Goal: Use online tool/utility

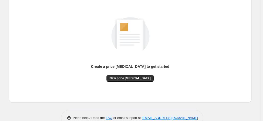
scroll to position [70, 0]
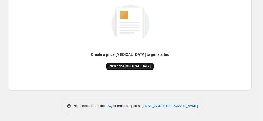
click at [137, 67] on span "New price [MEDICAL_DATA]" at bounding box center [130, 66] width 41 height 4
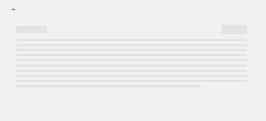
select select "percentage"
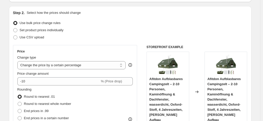
scroll to position [51, 0]
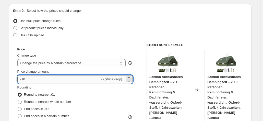
click at [78, 78] on input "-10" at bounding box center [58, 79] width 83 height 8
type input "-1"
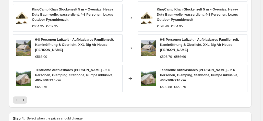
scroll to position [417, 0]
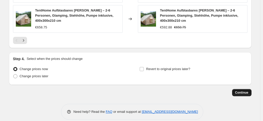
type input "-35"
click at [249, 90] on span "Continue" at bounding box center [241, 92] width 13 height 4
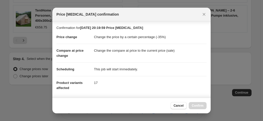
scroll to position [93, 0]
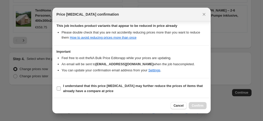
click at [155, 87] on b "I understand that this price change job may further reduce the prices of items …" at bounding box center [133, 88] width 140 height 9
click at [61, 87] on input "I understand that this price change job may further reduce the prices of items …" at bounding box center [59, 88] width 4 height 4
checkbox input "true"
click at [190, 105] on button "Confirm" at bounding box center [198, 105] width 18 height 7
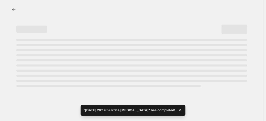
select select "percentage"
